Goal: Task Accomplishment & Management: Use online tool/utility

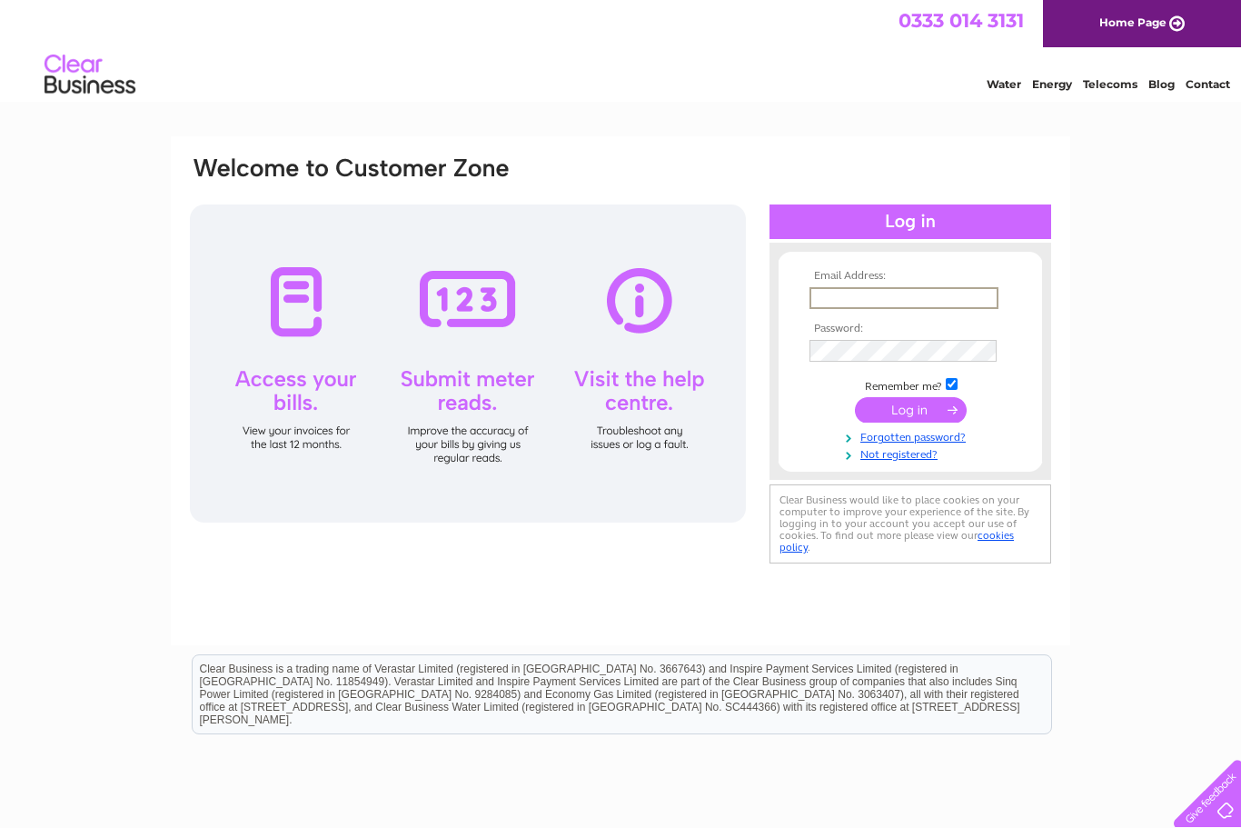
type input "Karen.b15@hotmail.co.uk"
click at [910, 411] on input "submit" at bounding box center [911, 409] width 112 height 25
click at [915, 408] on input "submit" at bounding box center [911, 407] width 112 height 25
click at [912, 412] on input "submit" at bounding box center [911, 407] width 112 height 25
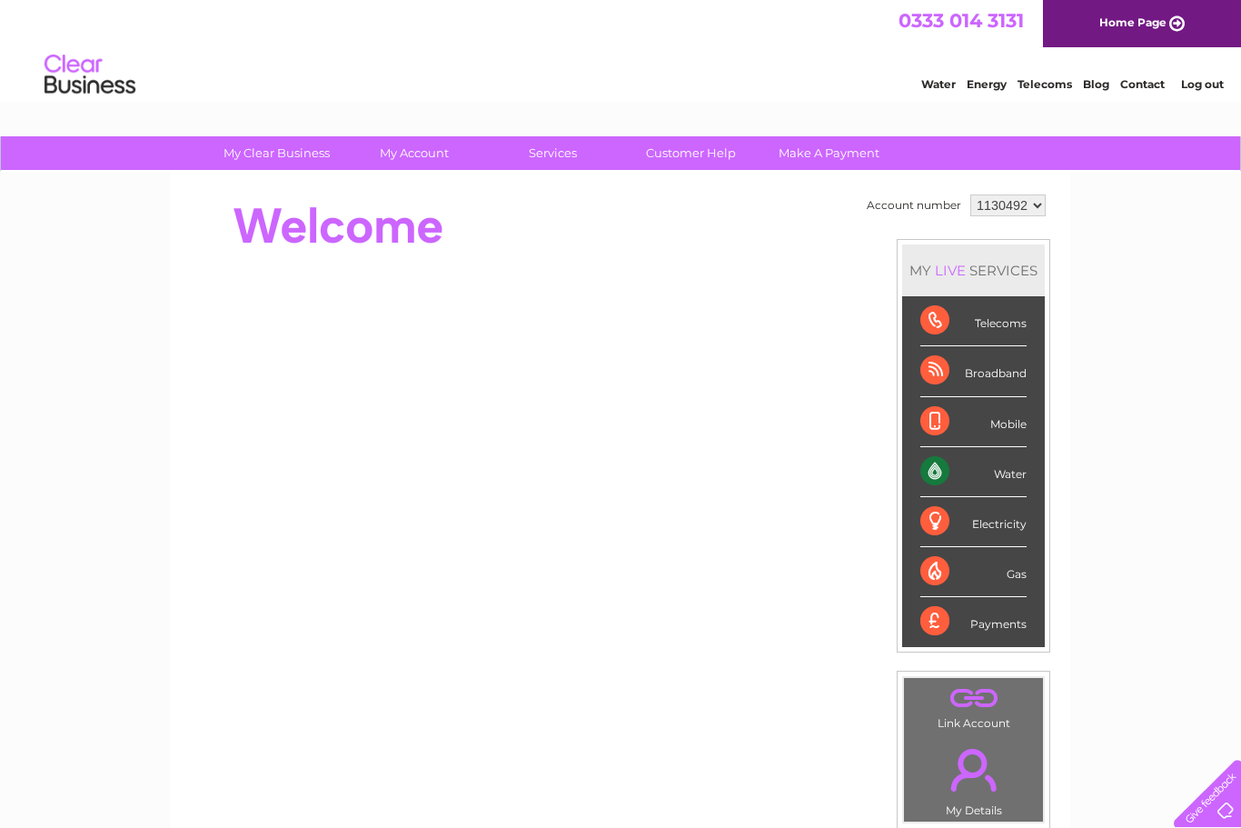
click at [1011, 479] on div "Water" at bounding box center [973, 472] width 106 height 50
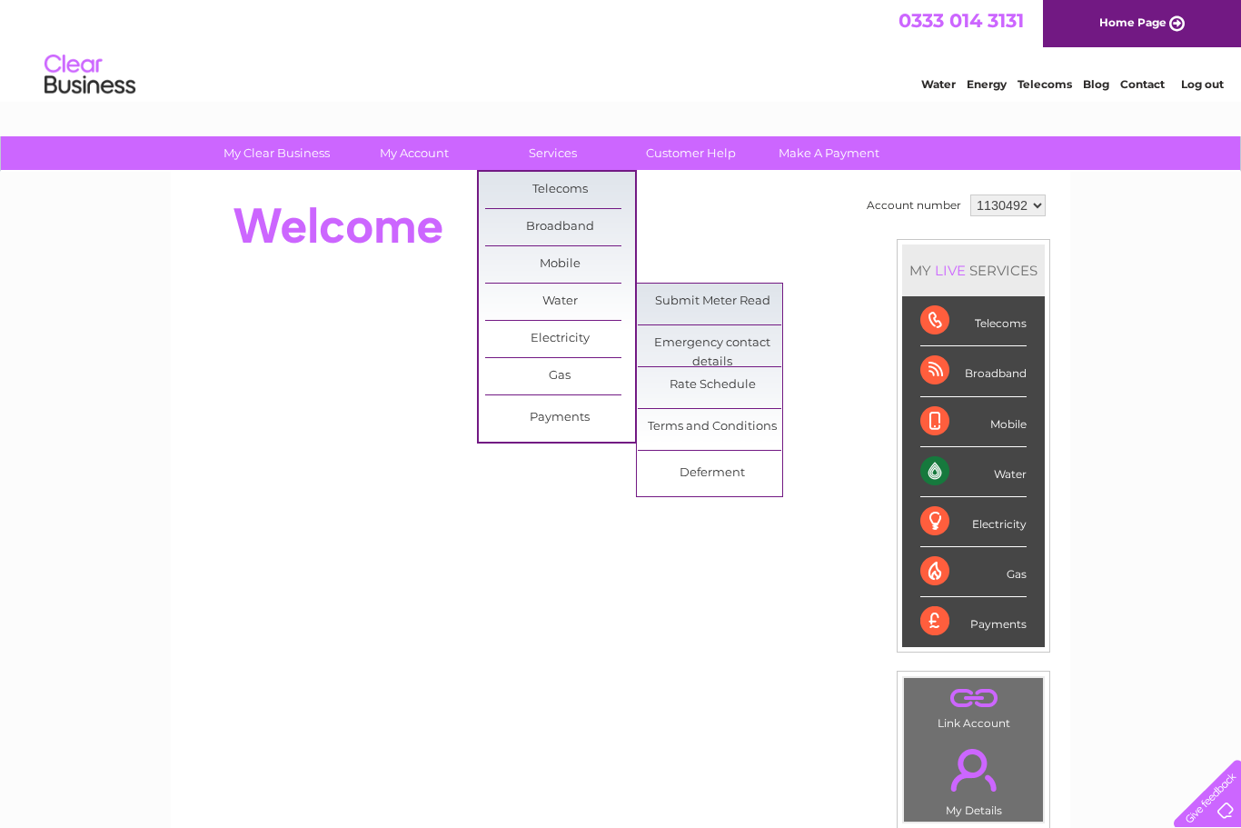
click at [745, 301] on link "Submit Meter Read" at bounding box center [713, 301] width 150 height 36
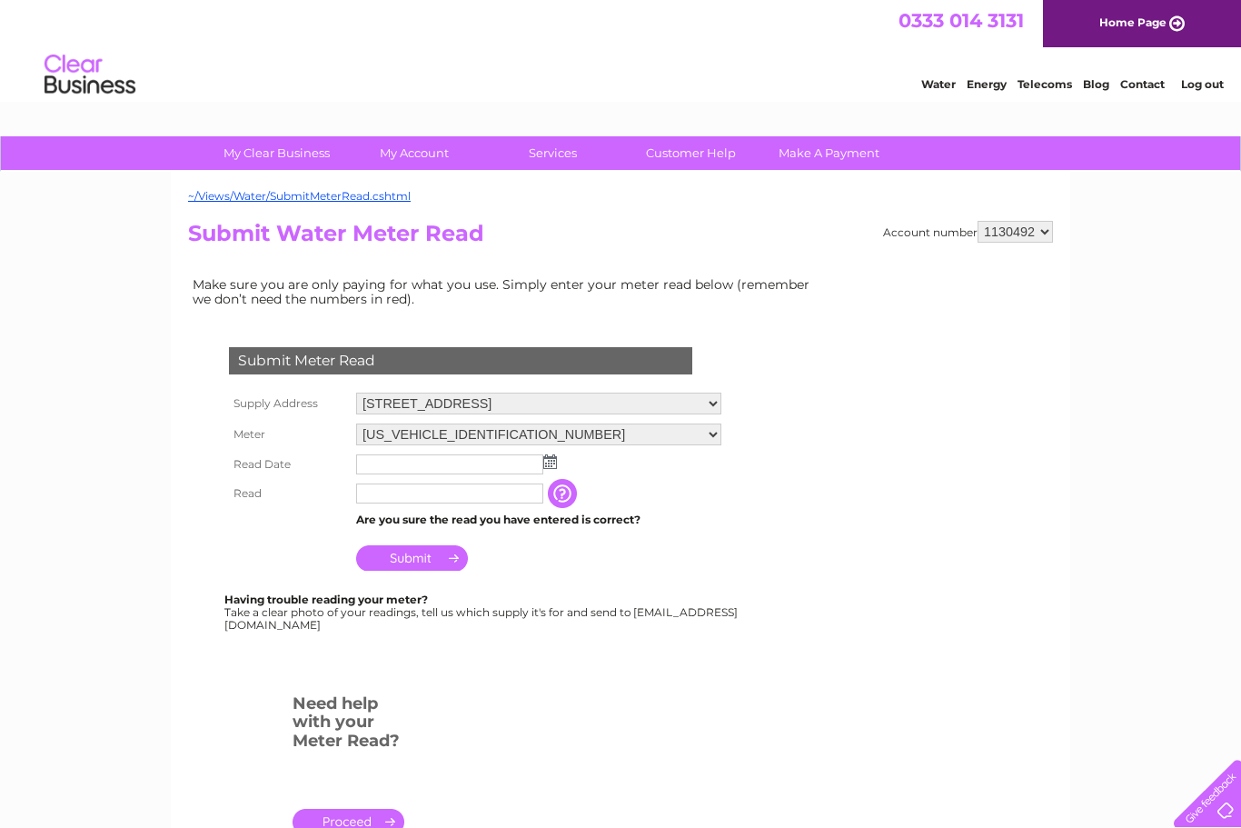
click at [551, 464] on img at bounding box center [550, 461] width 14 height 15
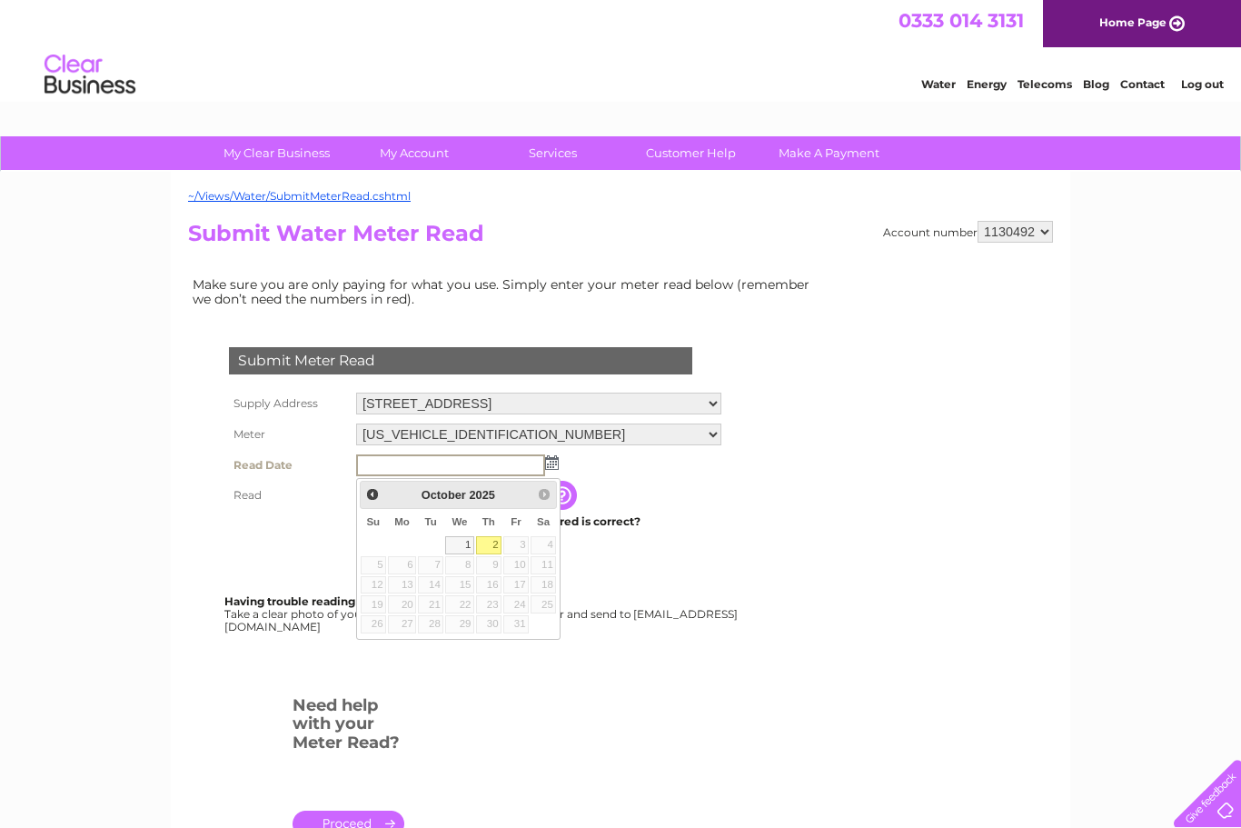
click at [494, 542] on link "2" at bounding box center [488, 545] width 25 height 18
type input "2025/10/02"
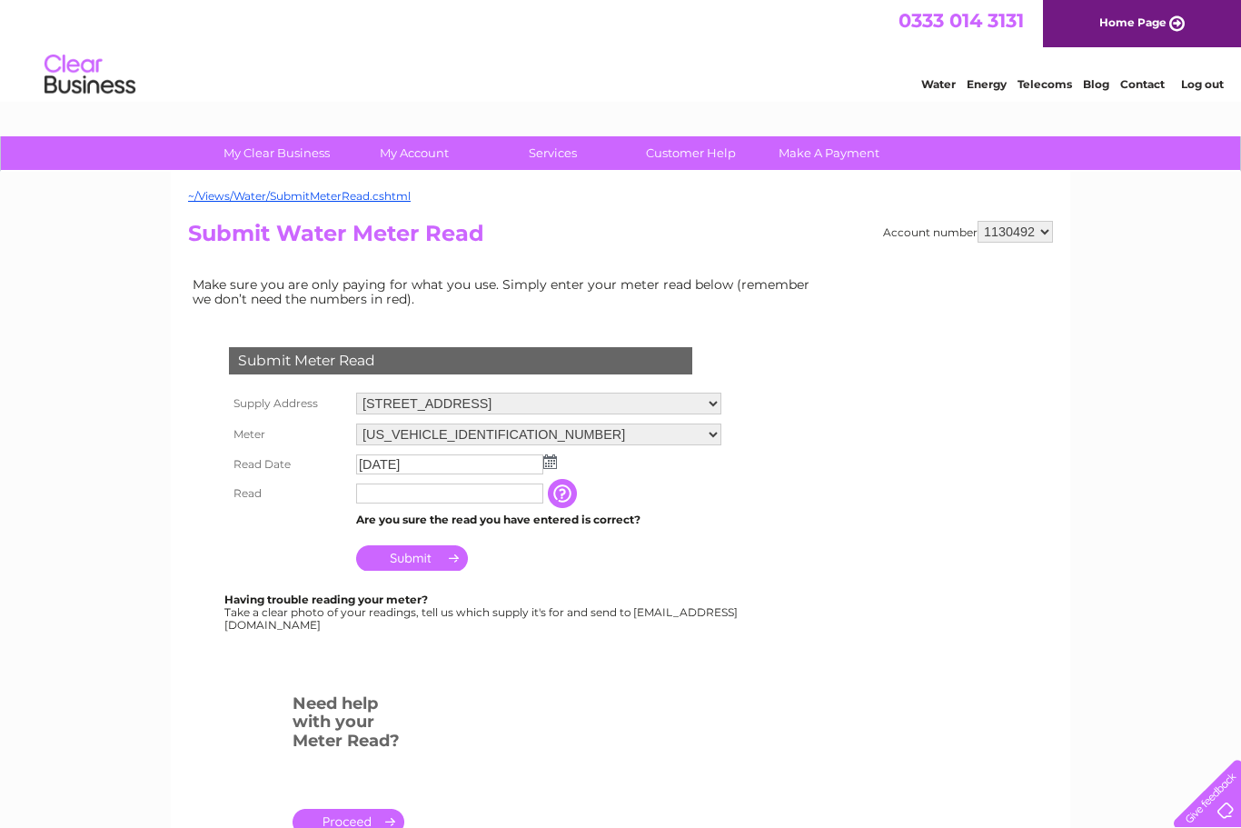
click at [381, 502] on input "text" at bounding box center [449, 493] width 187 height 20
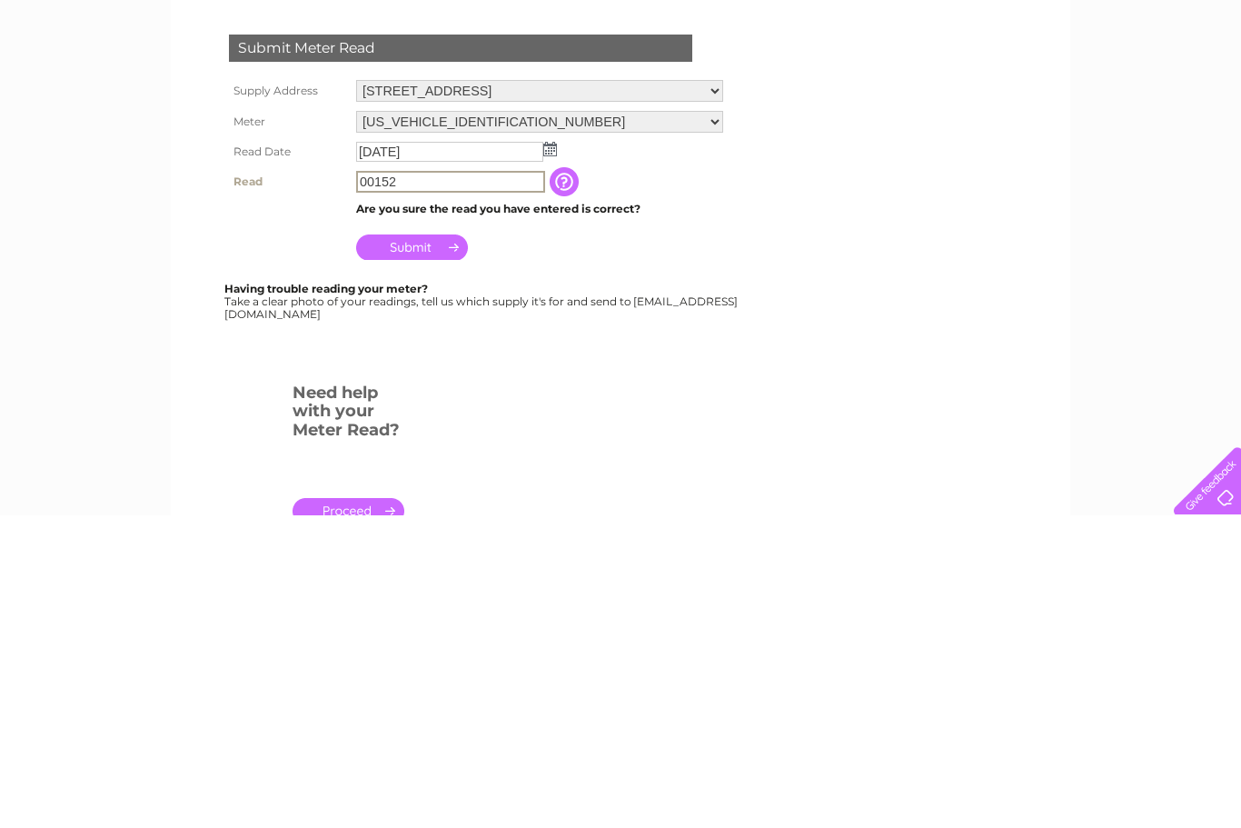
type input "00152"
click at [415, 547] on input "Submit" at bounding box center [412, 559] width 112 height 25
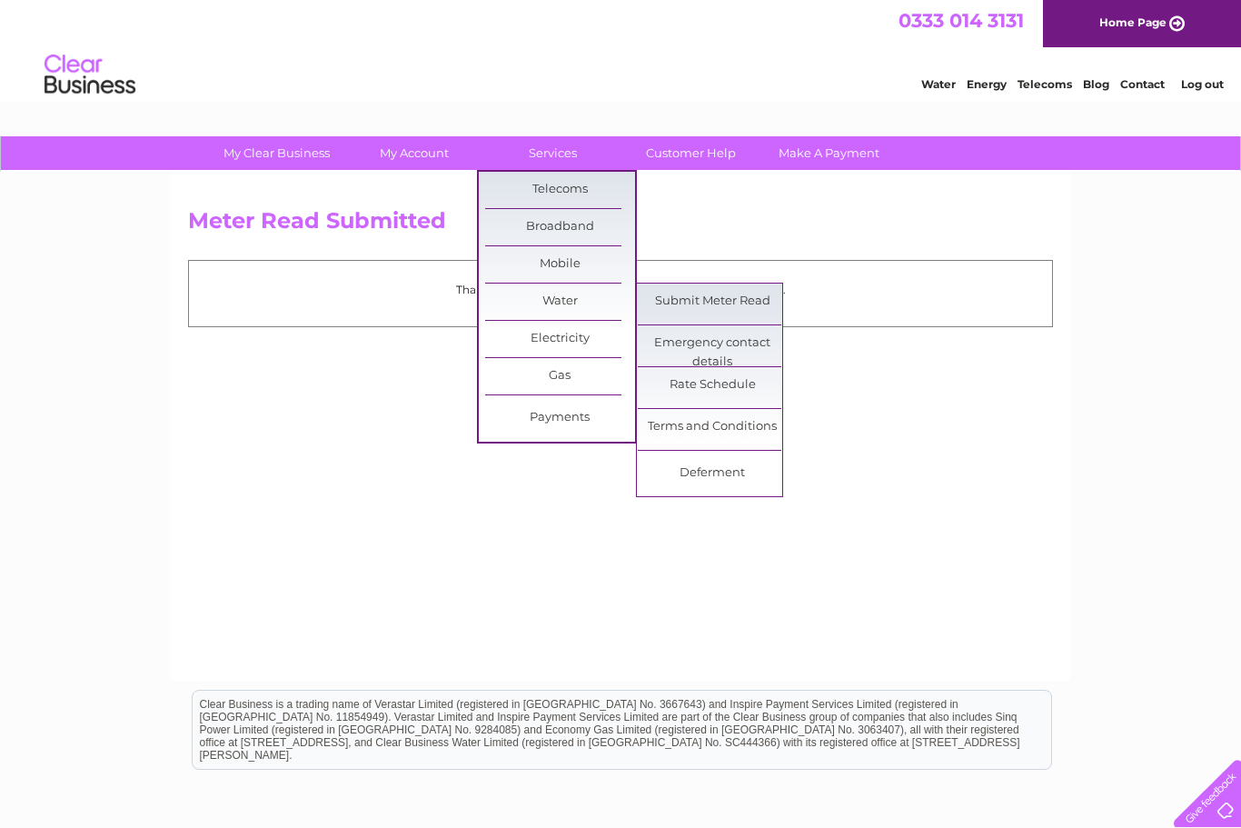
click at [740, 300] on link "Submit Meter Read" at bounding box center [713, 301] width 150 height 36
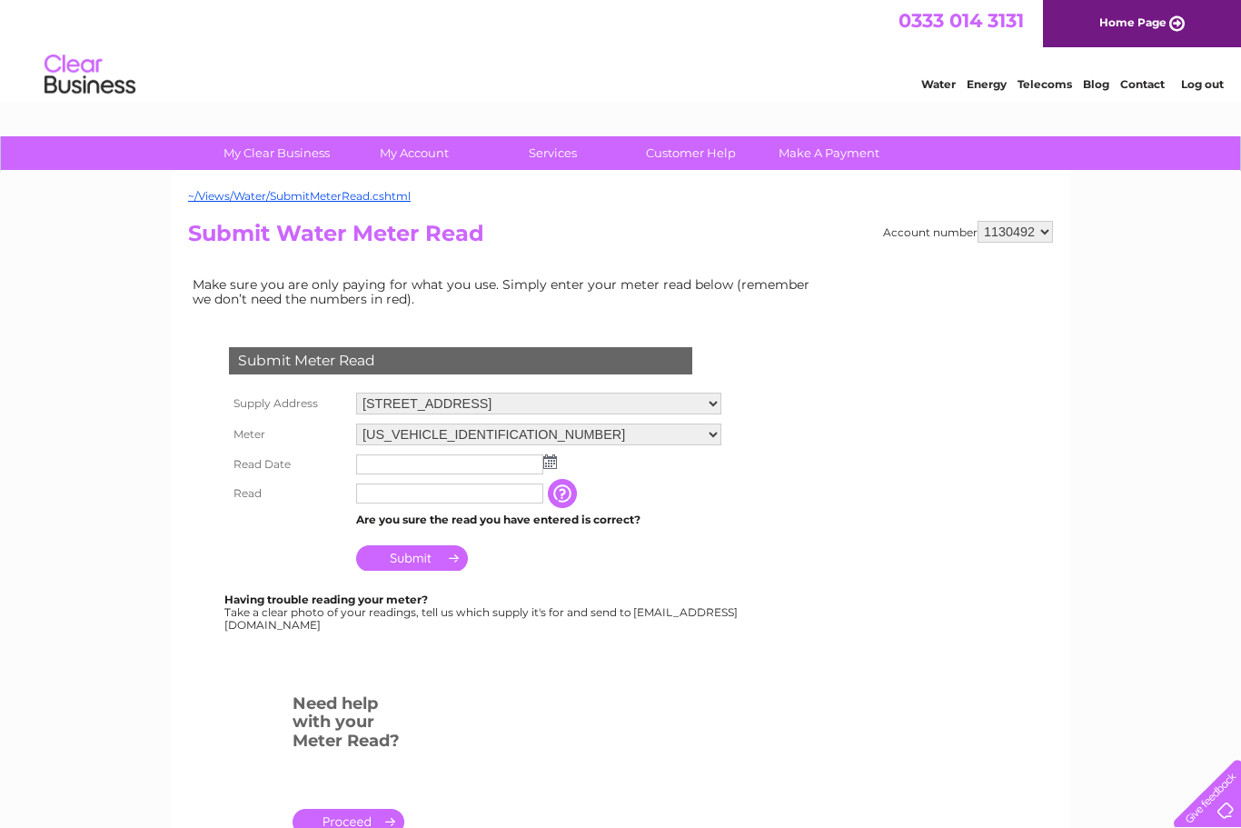
click at [714, 438] on select "06ELSTER15T120783 06ELSTER15T120788" at bounding box center [538, 434] width 365 height 22
select select "416447"
click at [389, 496] on input "text" at bounding box center [449, 493] width 187 height 20
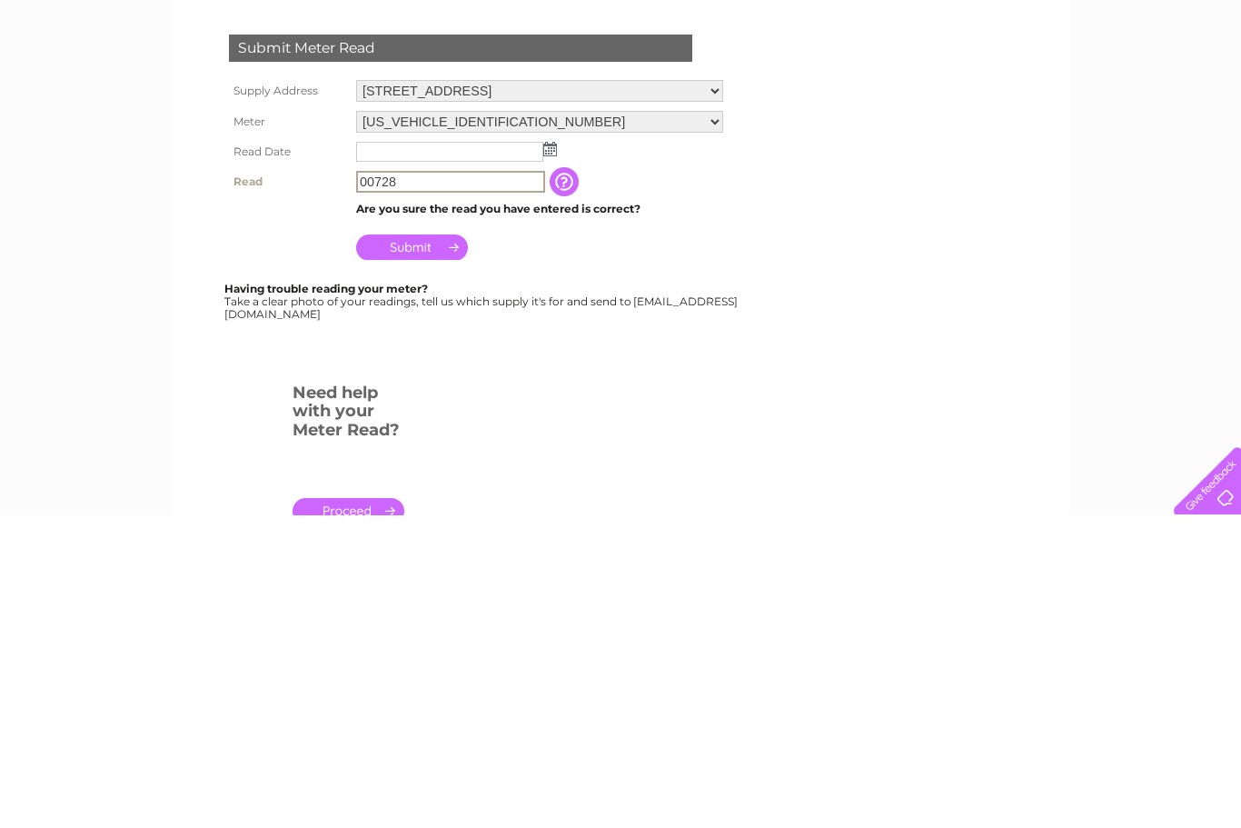
type input "00728"
click at [555, 454] on img at bounding box center [550, 461] width 14 height 15
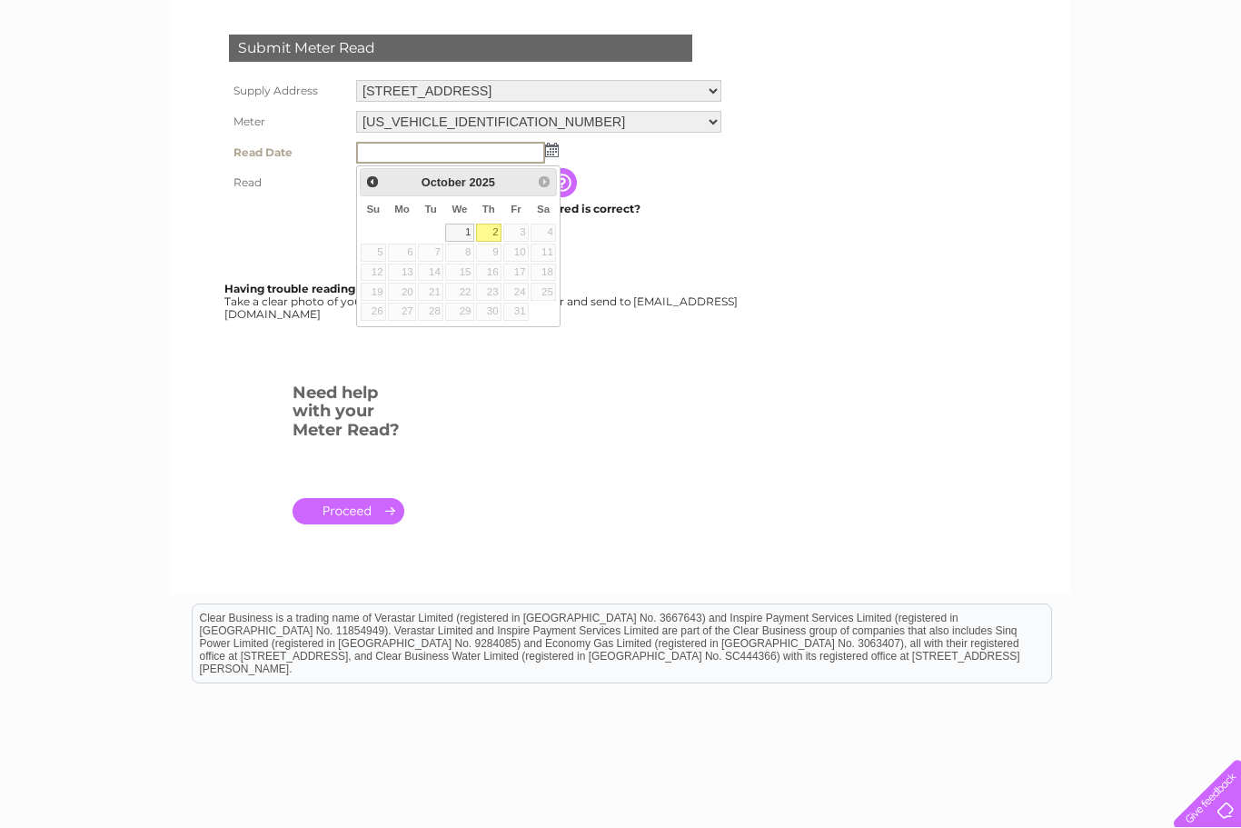
click at [495, 228] on link "2" at bounding box center [488, 233] width 25 height 18
type input "2025/10/02"
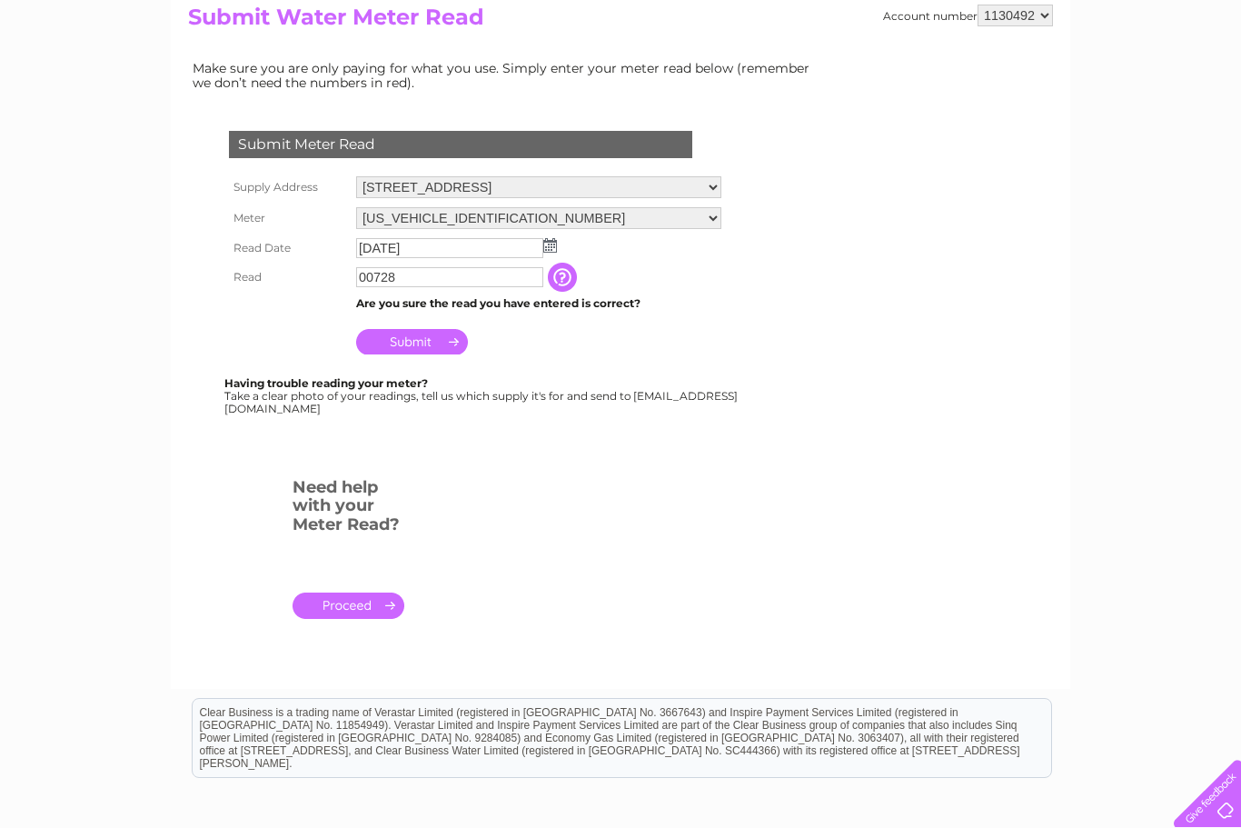
scroll to position [214, 0]
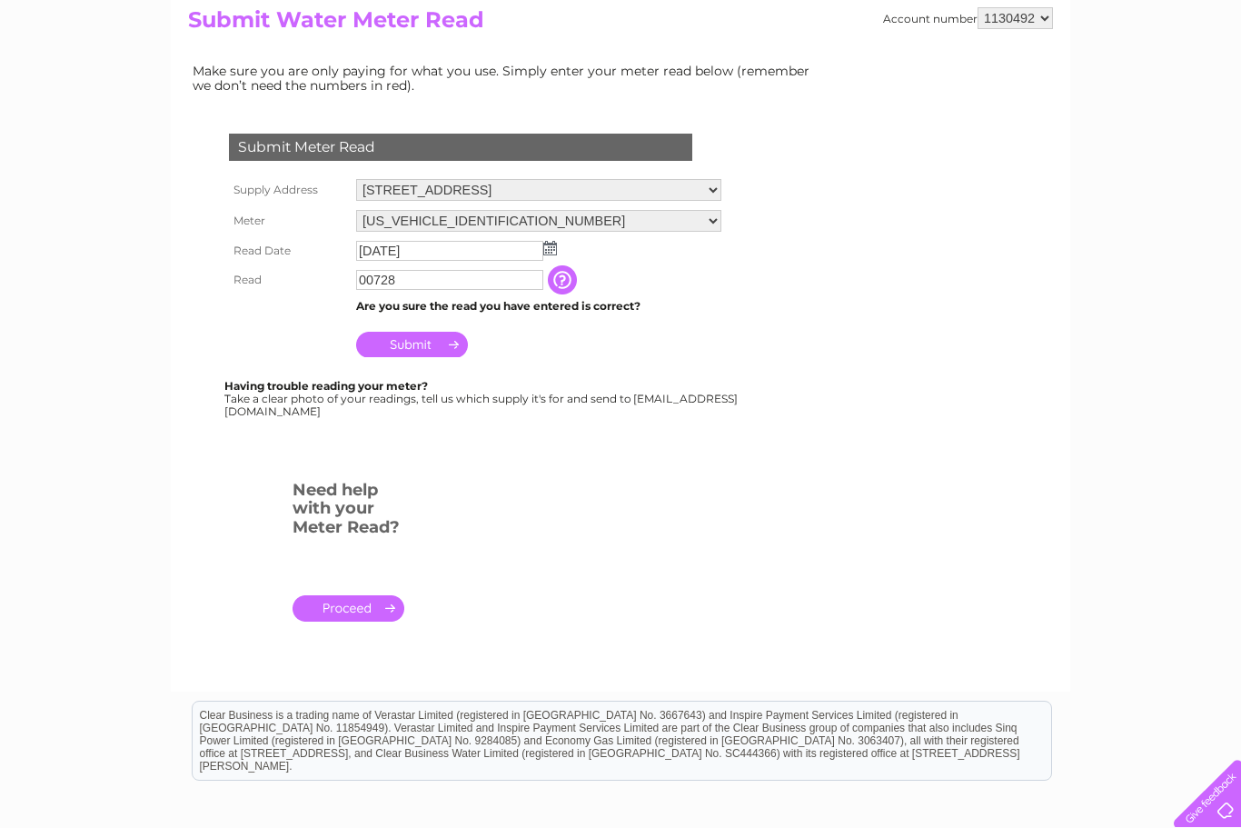
click at [434, 352] on input "Submit" at bounding box center [412, 344] width 112 height 25
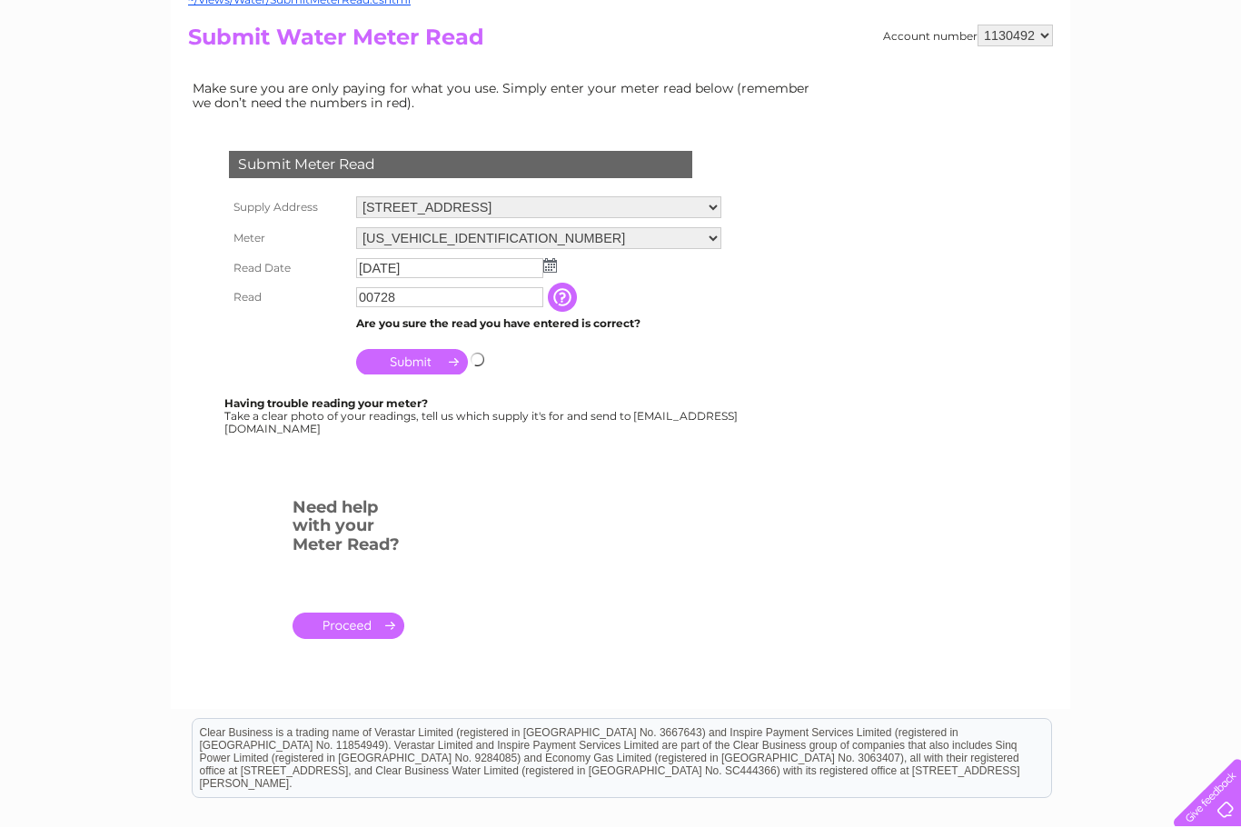
click at [554, 263] on img at bounding box center [550, 266] width 14 height 15
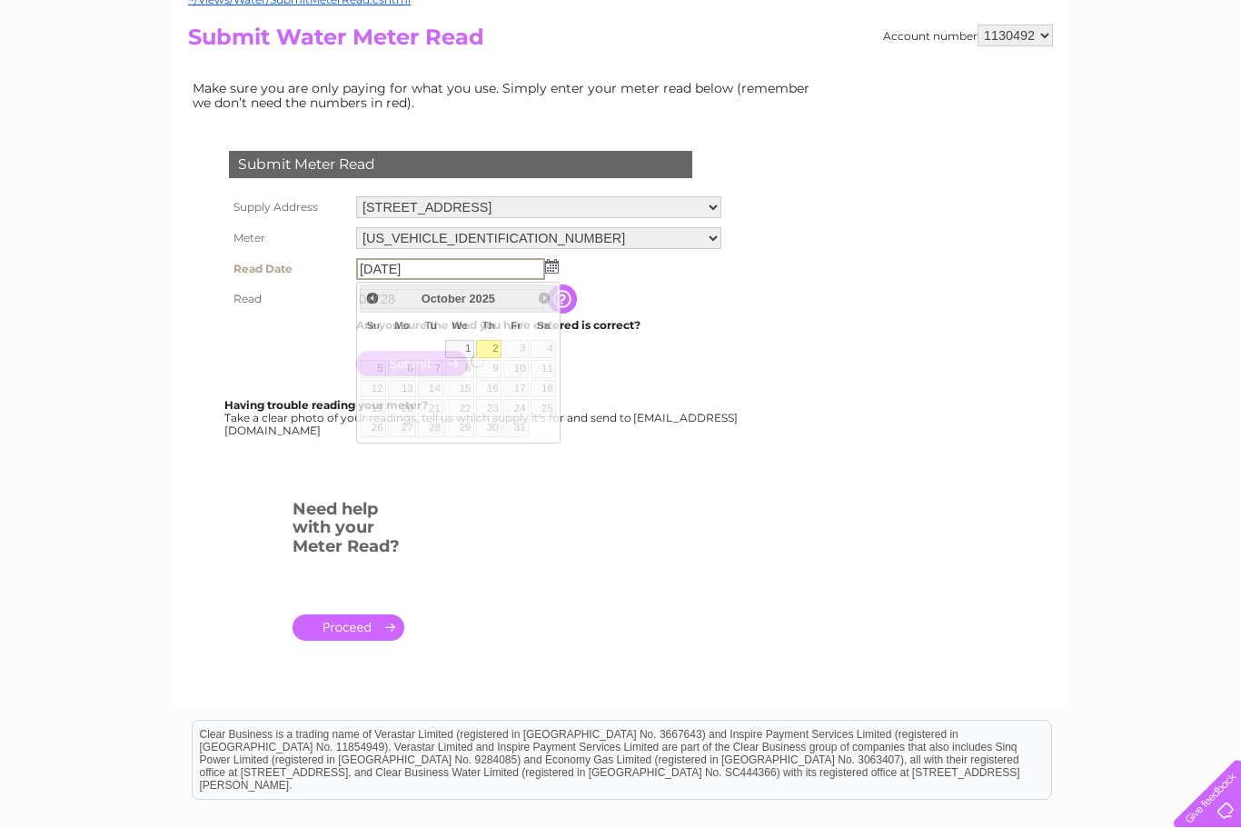
click at [403, 383] on table "Su Mo Tu We Th Fr Sa 1 2 3 4 5 6 7 8 9 10 11 12 13 14 15 16 17 18 19 20 21 22 2…" at bounding box center [459, 376] width 198 height 126
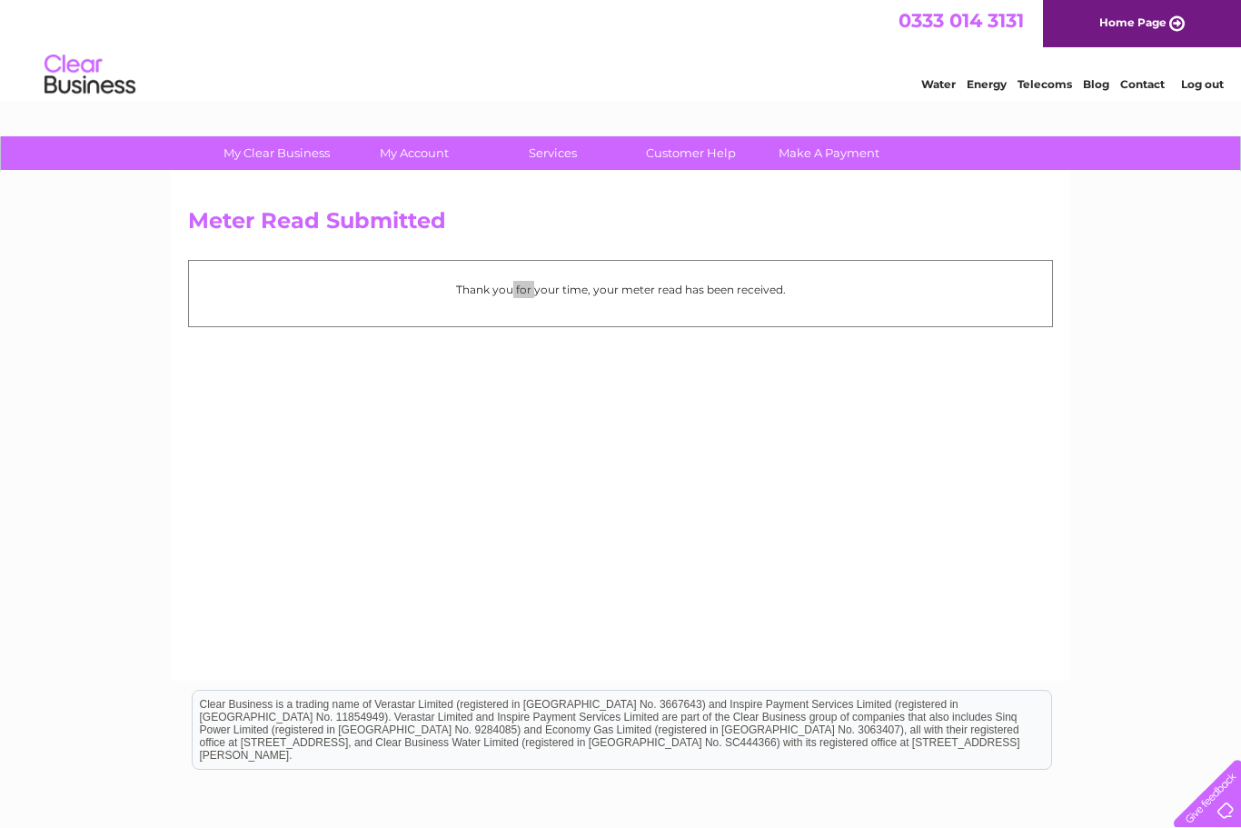
click at [1209, 79] on link "Log out" at bounding box center [1202, 84] width 43 height 14
